Goal: Information Seeking & Learning: Learn about a topic

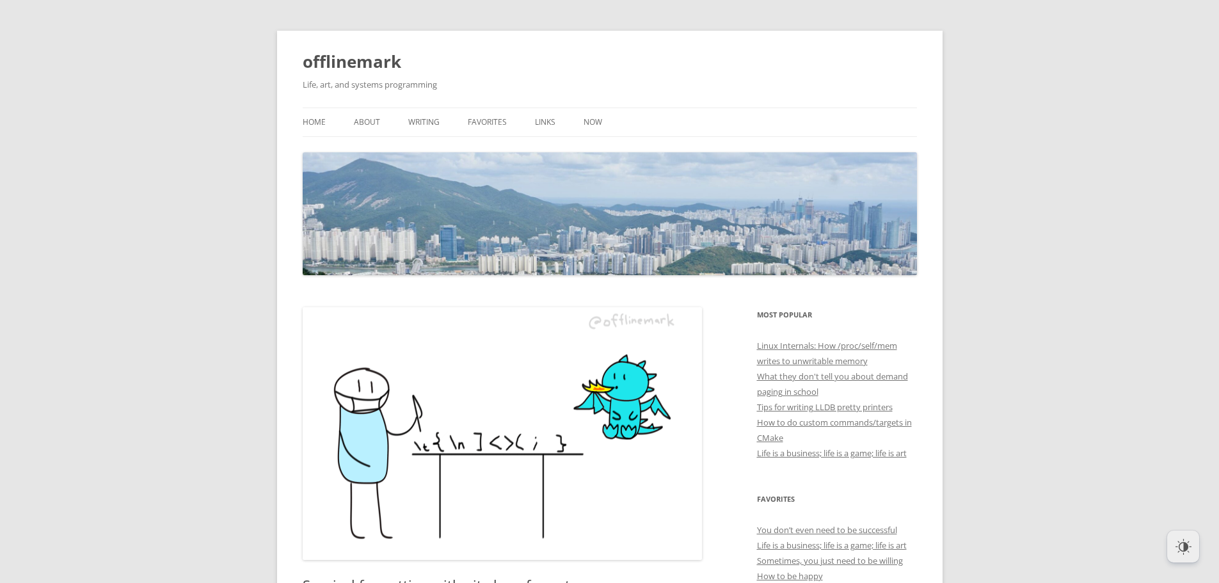
scroll to position [448, 0]
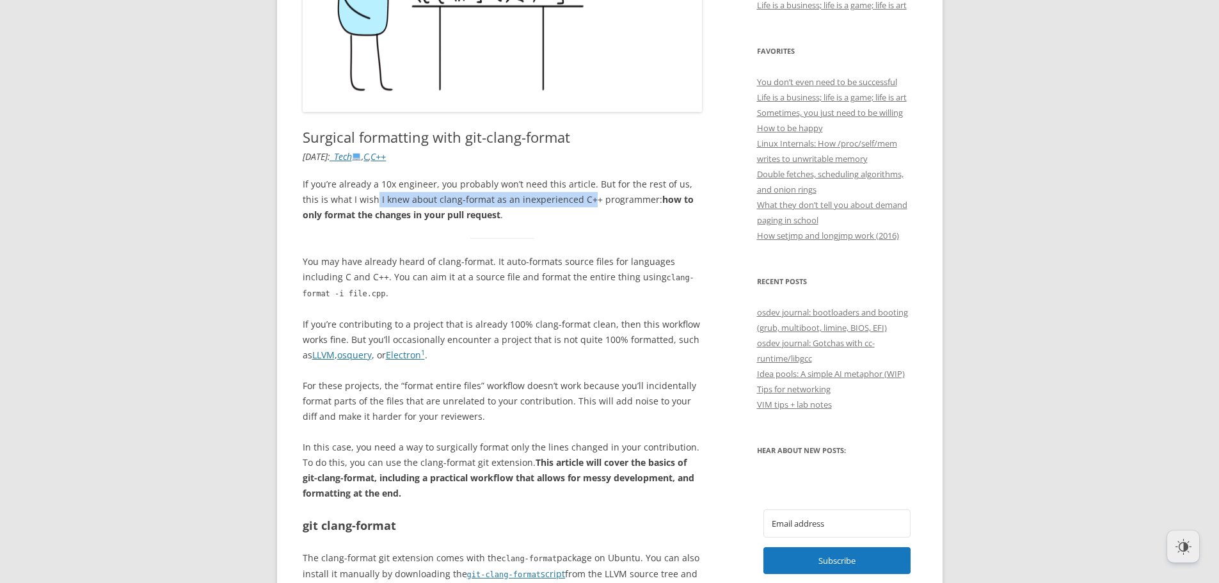
drag, startPoint x: 345, startPoint y: 199, endPoint x: 551, endPoint y: 194, distance: 205.4
click at [551, 194] on p "If you’re already a 10x engineer, you probably won’t need this article. But for…" at bounding box center [503, 200] width 400 height 46
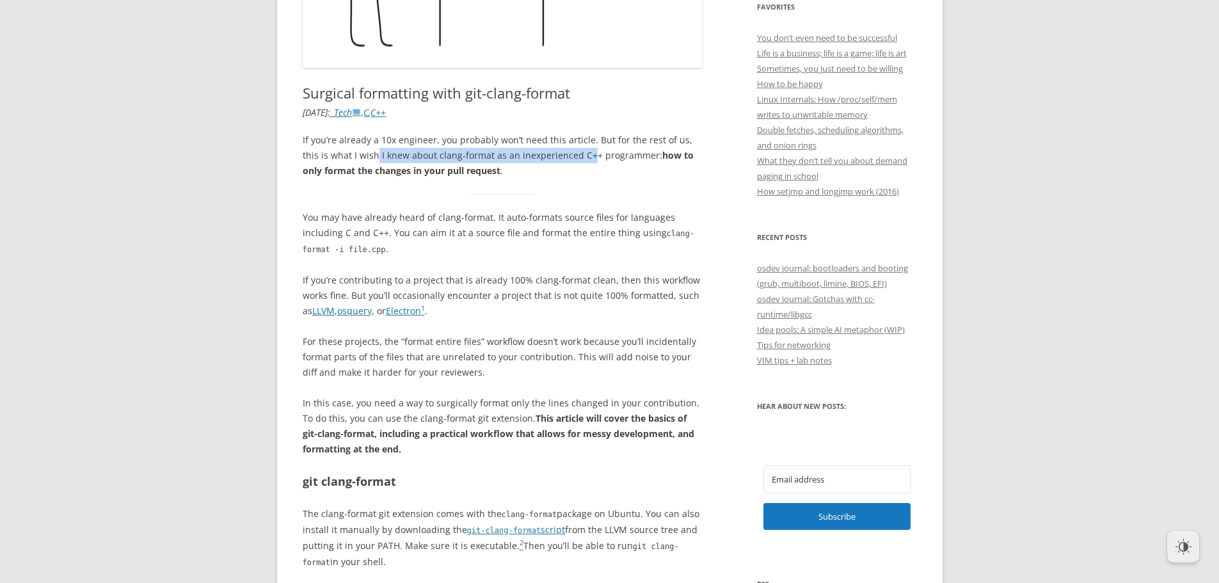
scroll to position [512, 0]
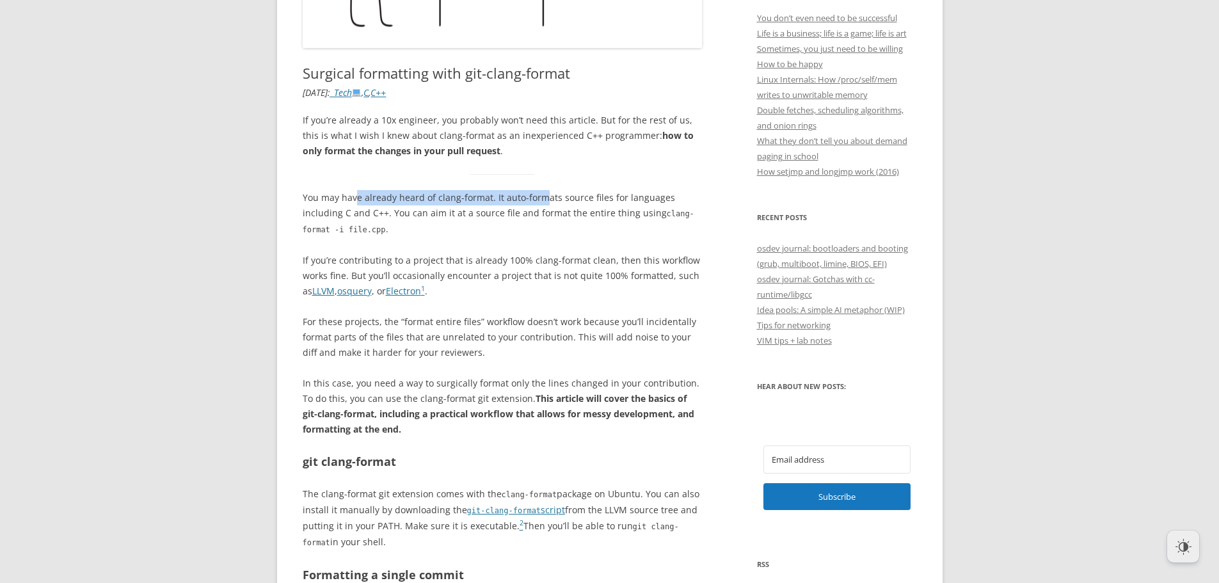
drag, startPoint x: 356, startPoint y: 200, endPoint x: 529, endPoint y: 191, distance: 173.6
click at [528, 191] on p "You may have already heard of clang-format. It auto-formats source files for la…" at bounding box center [503, 213] width 400 height 47
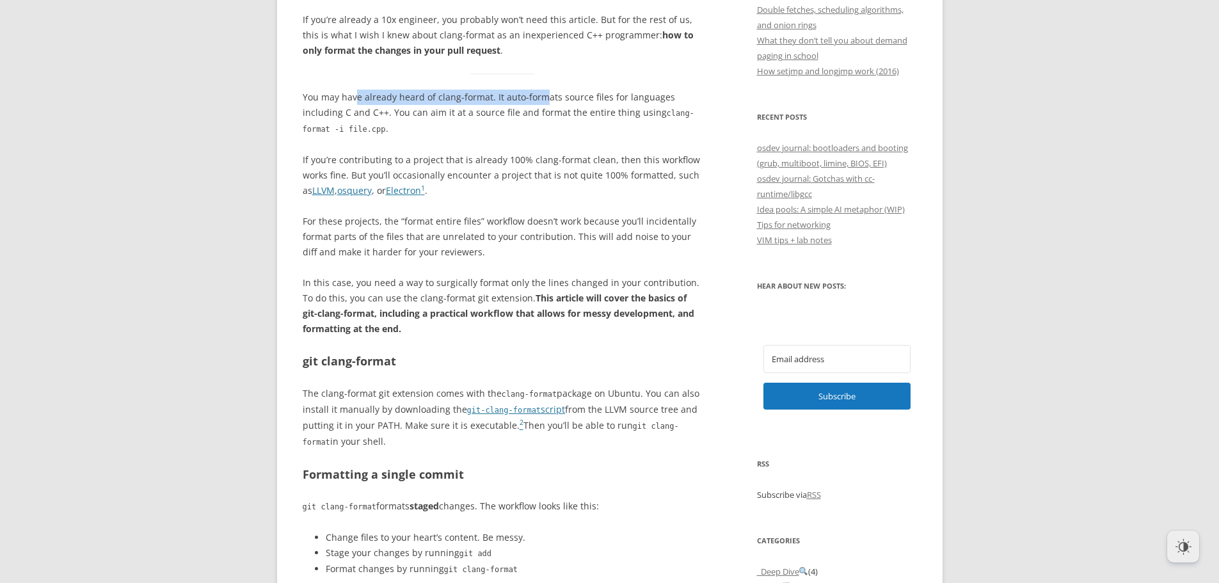
scroll to position [640, 0]
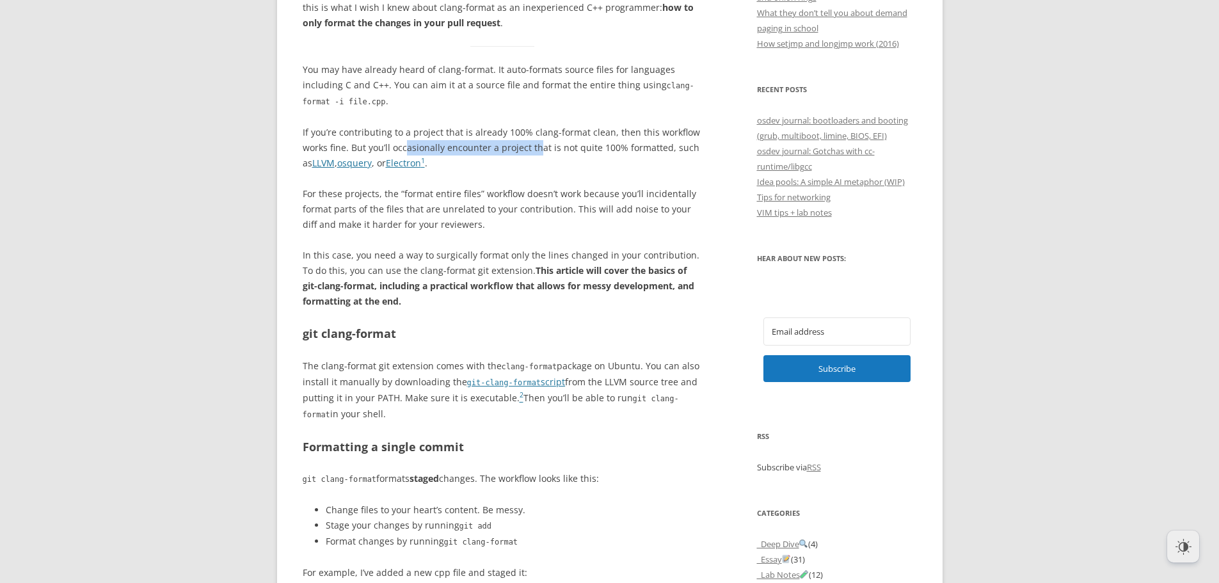
drag, startPoint x: 374, startPoint y: 133, endPoint x: 510, endPoint y: 125, distance: 136.5
click at [507, 125] on p "If you’re contributing to a project that is already 100% clang-format clean, th…" at bounding box center [503, 148] width 400 height 46
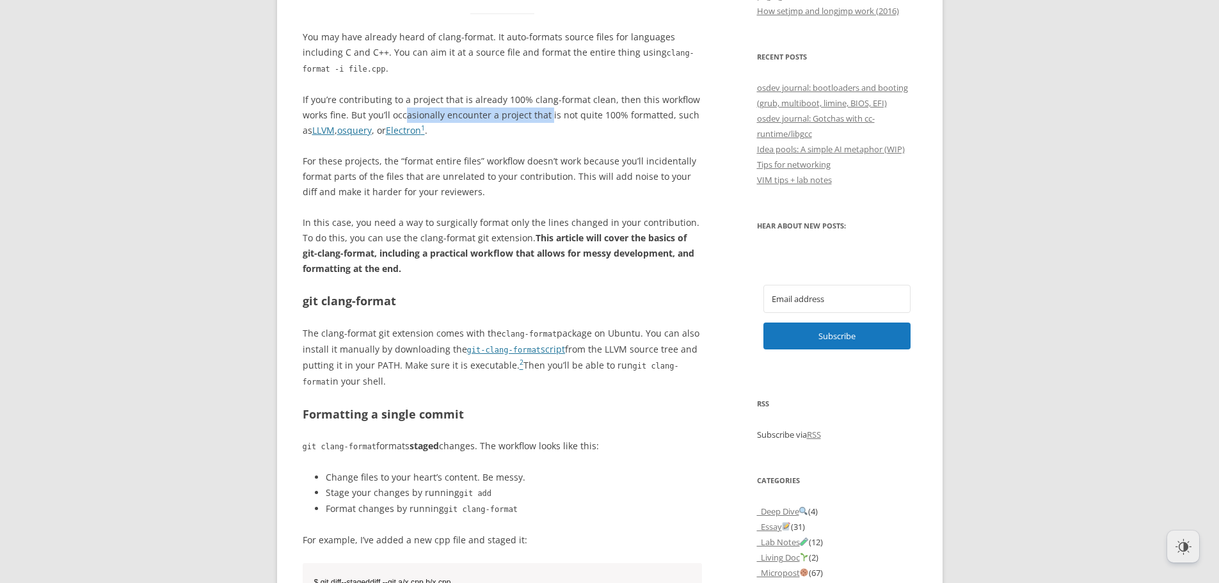
scroll to position [704, 0]
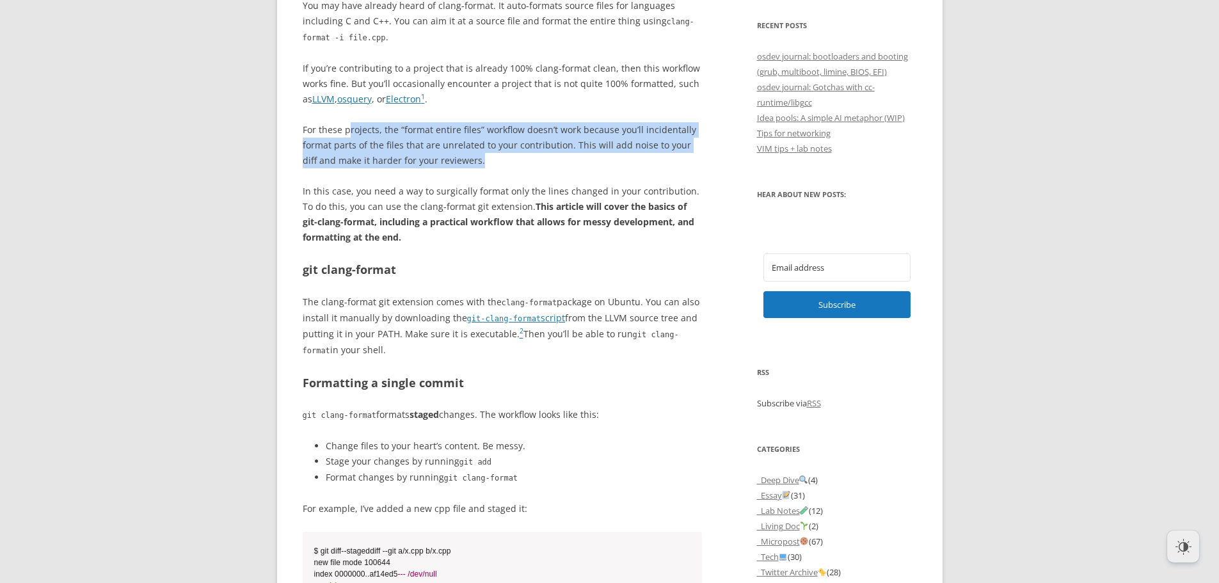
drag, startPoint x: 347, startPoint y: 116, endPoint x: 409, endPoint y: 145, distance: 69.0
click at [409, 145] on p "For these projects, the “format entire files” workflow doesn’t work because you…" at bounding box center [503, 145] width 400 height 46
click at [416, 144] on p "For these projects, the “format entire files” workflow doesn’t work because you…" at bounding box center [503, 145] width 400 height 46
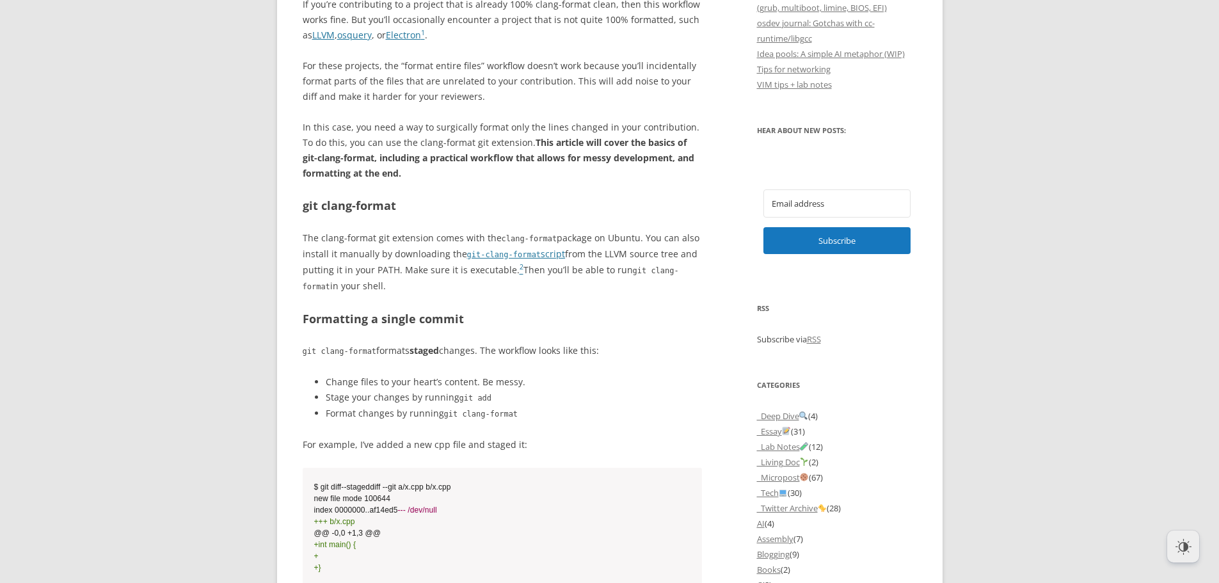
click at [347, 120] on p "In this case, you need a way to surgically format only the lines changed in you…" at bounding box center [503, 150] width 400 height 61
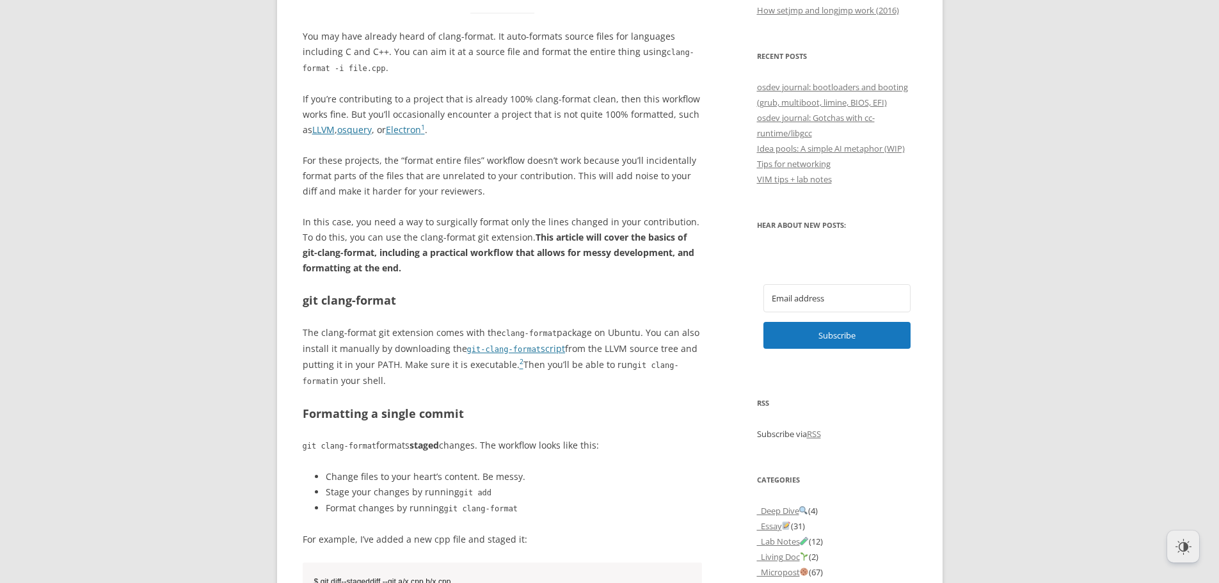
scroll to position [704, 0]
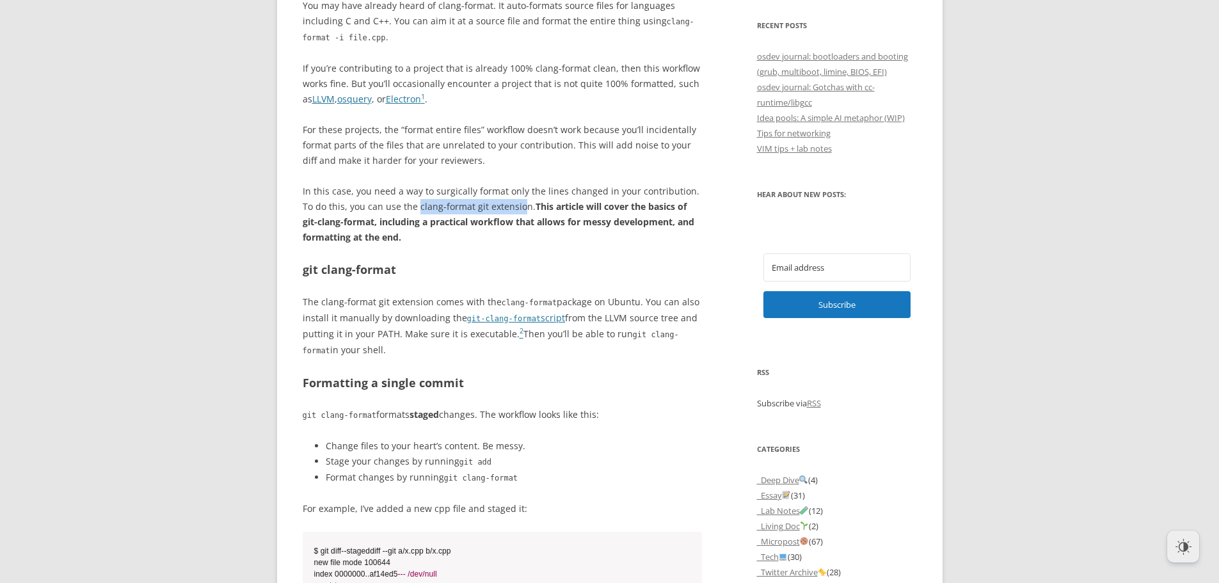
drag, startPoint x: 386, startPoint y: 192, endPoint x: 483, endPoint y: 191, distance: 96.6
click at [483, 191] on p "In this case, you need a way to surgically format only the lines changed in you…" at bounding box center [503, 214] width 400 height 61
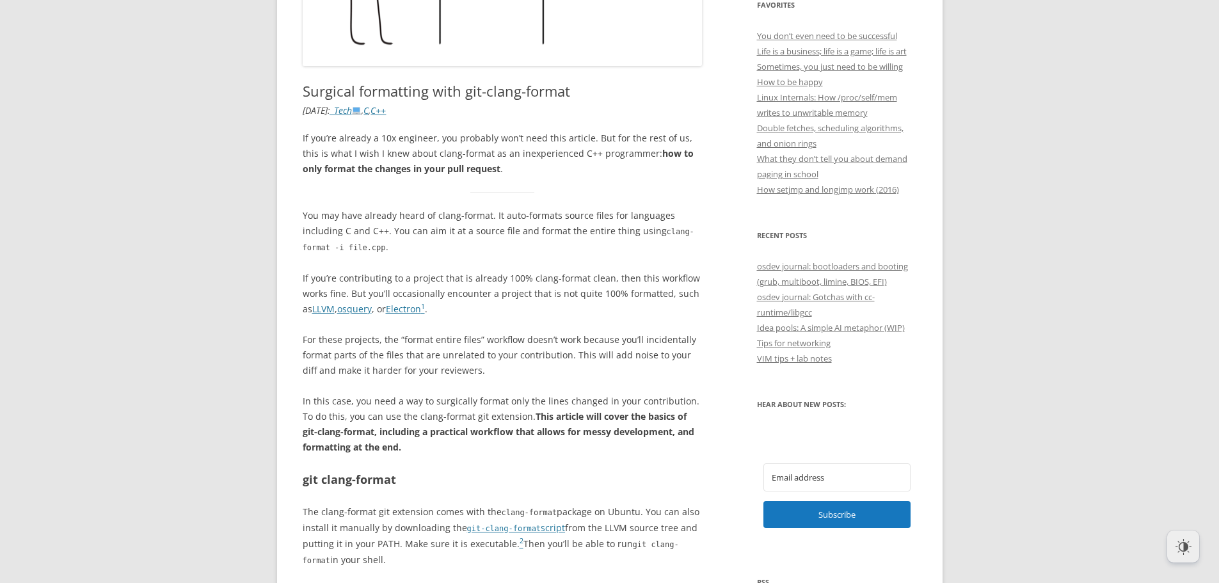
scroll to position [512, 0]
